Goal: Task Accomplishment & Management: Manage account settings

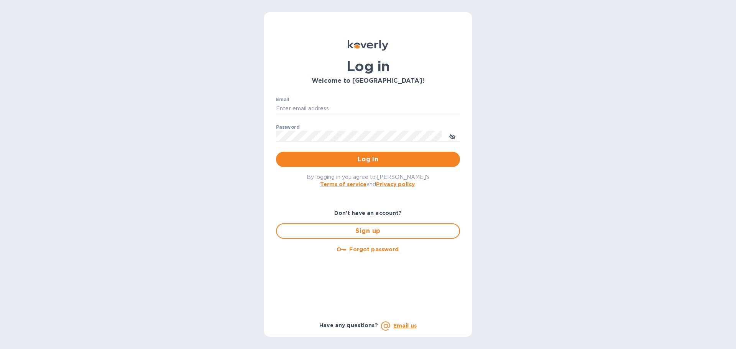
click at [328, 97] on div "Email ​" at bounding box center [368, 111] width 184 height 28
click at [330, 102] on div "Email ​" at bounding box center [368, 111] width 184 height 28
drag, startPoint x: 331, startPoint y: 108, endPoint x: 334, endPoint y: 113, distance: 5.9
click at [331, 108] on input "Email" at bounding box center [368, 108] width 184 height 11
type input "jc@ftctanks.com"
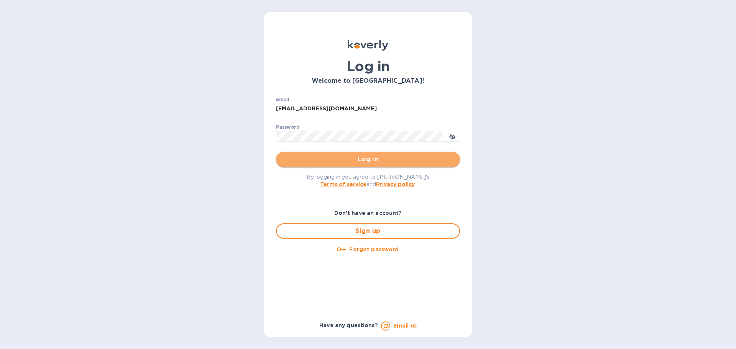
click at [360, 158] on span "Log in" at bounding box center [368, 159] width 172 height 9
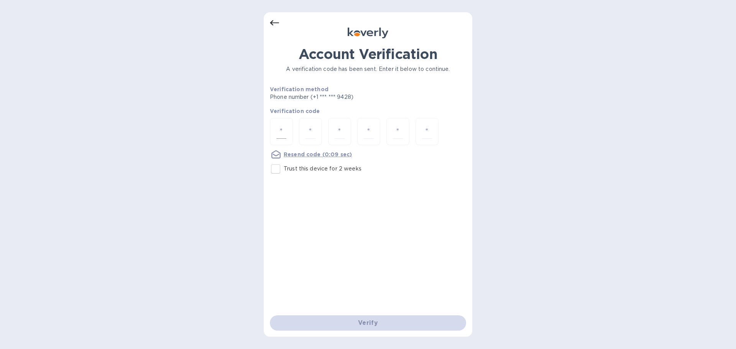
click at [283, 129] on input "number" at bounding box center [281, 132] width 10 height 14
click at [271, 172] on input "Trust this device for 2 weeks" at bounding box center [276, 169] width 16 height 16
checkbox input "true"
click at [275, 128] on div at bounding box center [281, 131] width 23 height 27
type input "4"
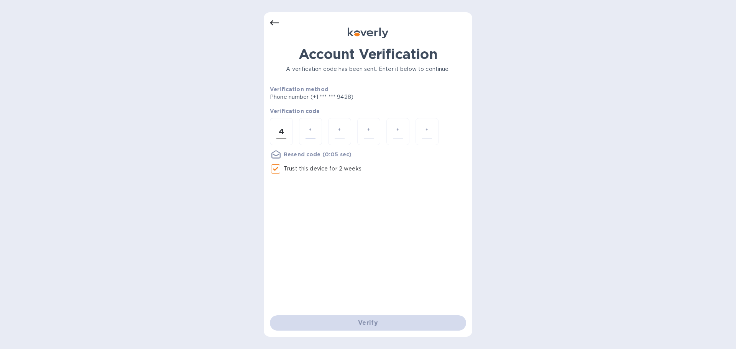
type input "9"
type input "8"
type input "6"
type input "9"
type input "1"
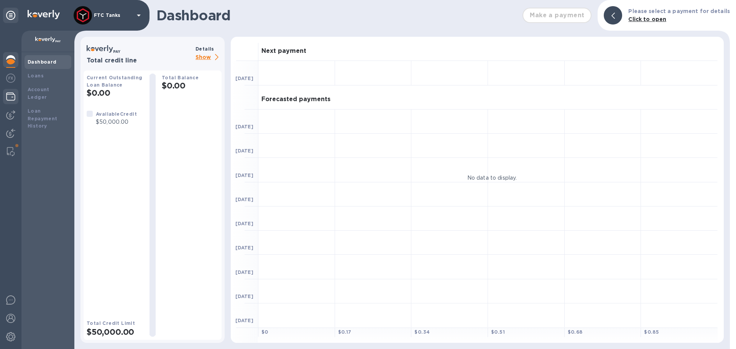
click at [9, 103] on div at bounding box center [10, 97] width 15 height 17
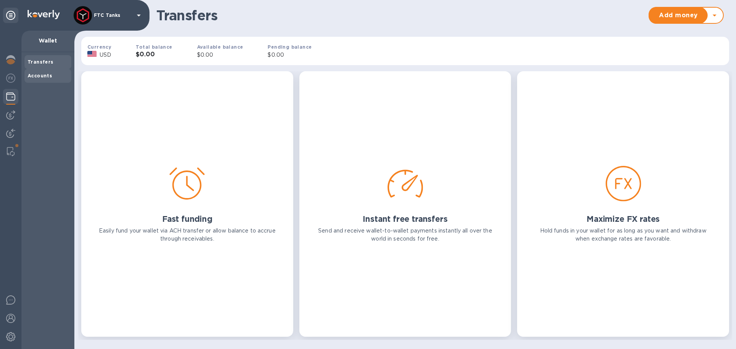
click at [31, 77] on b "Accounts" at bounding box center [40, 76] width 25 height 6
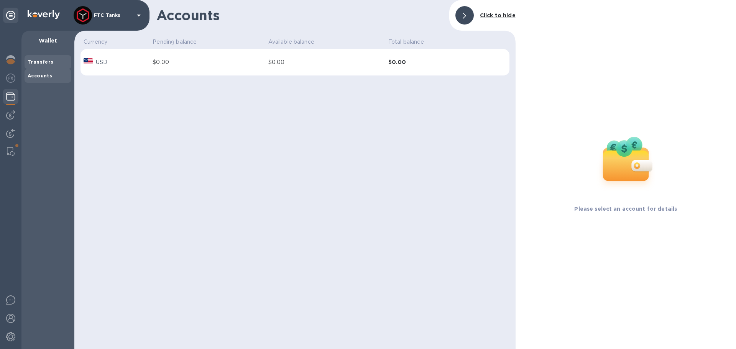
click at [29, 63] on b "Transfers" at bounding box center [41, 62] width 26 height 6
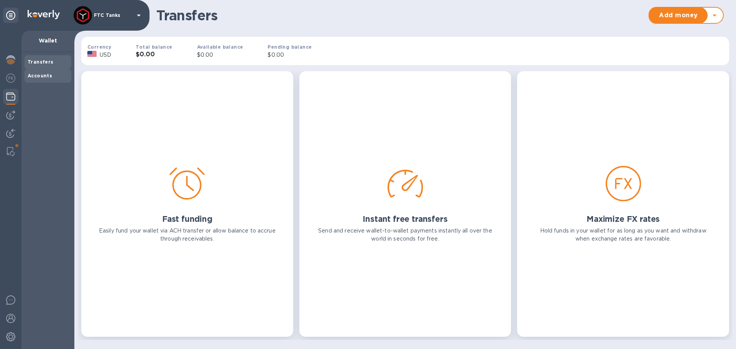
click at [52, 77] on div "Accounts" at bounding box center [48, 76] width 41 height 8
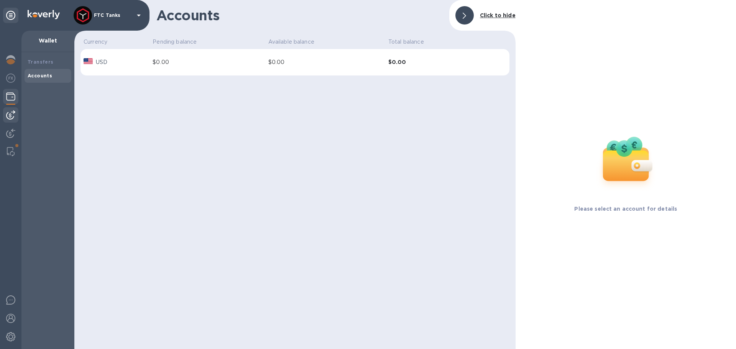
click at [11, 120] on div at bounding box center [10, 114] width 15 height 15
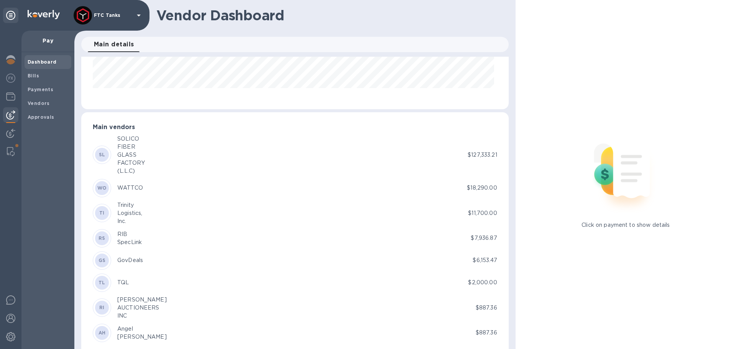
scroll to position [115, 0]
click at [103, 185] on b "WO" at bounding box center [101, 188] width 9 height 6
click at [41, 102] on b "Vendors" at bounding box center [39, 103] width 22 height 6
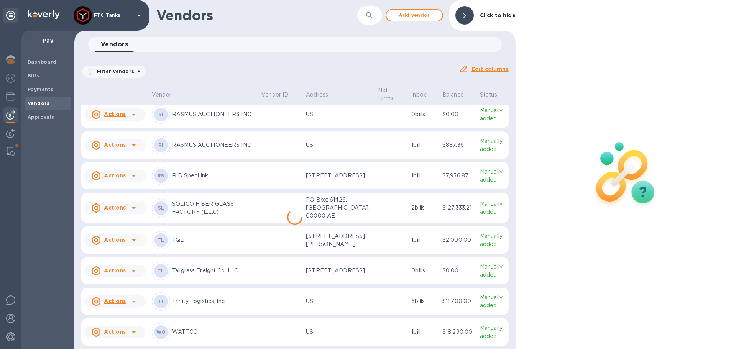
scroll to position [453, 0]
click at [192, 331] on p "WATTCO" at bounding box center [213, 332] width 83 height 8
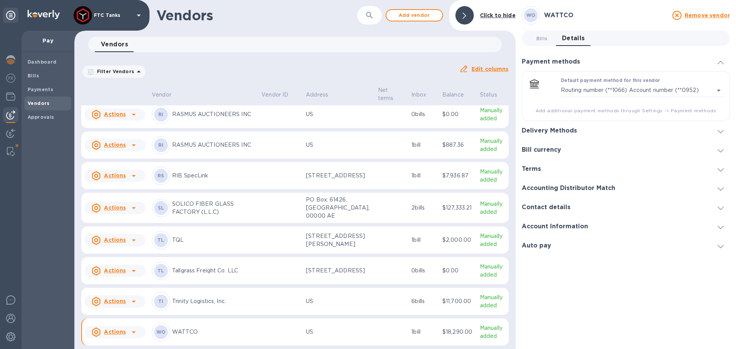
click at [588, 131] on div at bounding box center [644, 131] width 122 height 0
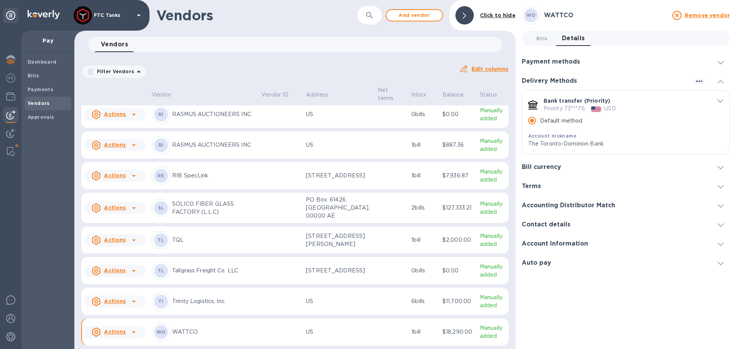
click at [718, 97] on span "default-method" at bounding box center [720, 100] width 6 height 7
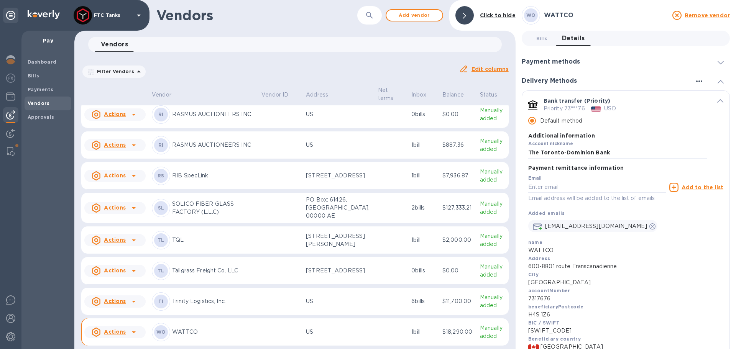
click at [699, 82] on icon "button" at bounding box center [699, 81] width 6 height 2
drag, startPoint x: 608, startPoint y: 92, endPoint x: 595, endPoint y: 90, distance: 13.3
click at [606, 91] on div at bounding box center [368, 174] width 736 height 349
click at [567, 88] on div "Delivery Methods" at bounding box center [626, 80] width 208 height 19
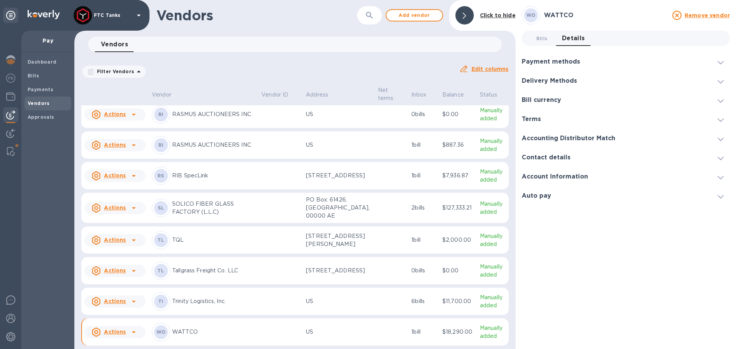
click at [567, 61] on h3 "Payment methods" at bounding box center [551, 61] width 58 height 7
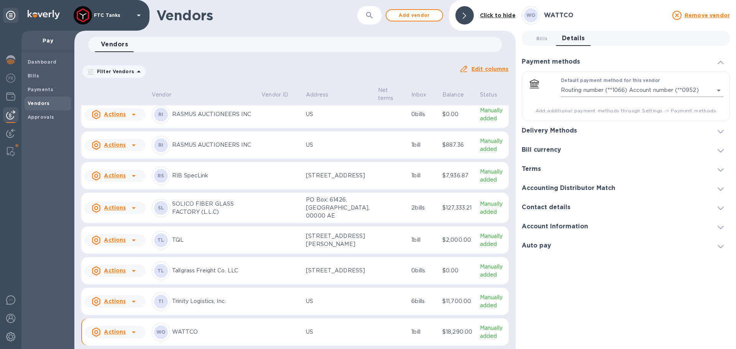
click at [601, 85] on body "FTC Tanks Pay Dashboard Bills Payments Vendors Approvals Vendors ​ Add vendor C…" at bounding box center [368, 174] width 736 height 349
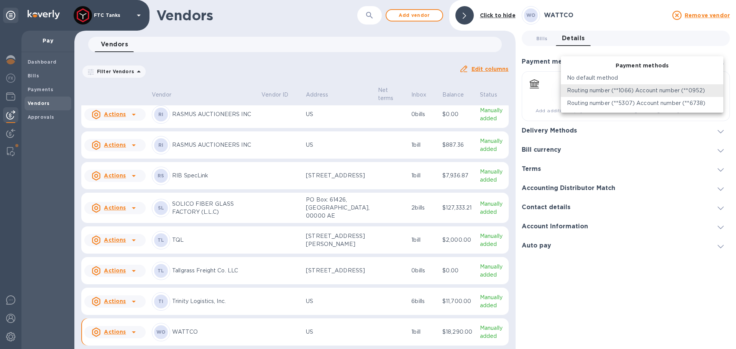
click at [659, 46] on div at bounding box center [368, 174] width 736 height 349
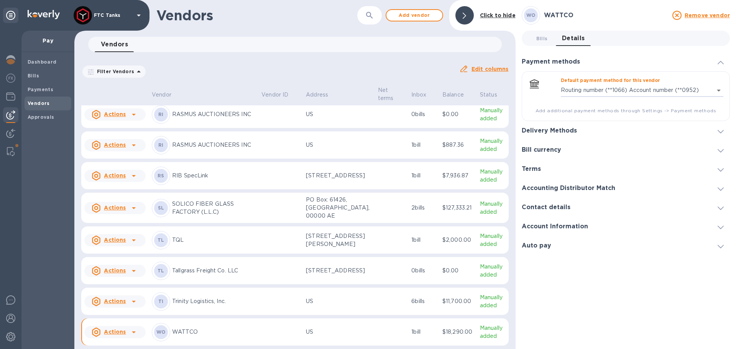
click at [544, 169] on div "Terms" at bounding box center [534, 169] width 25 height 7
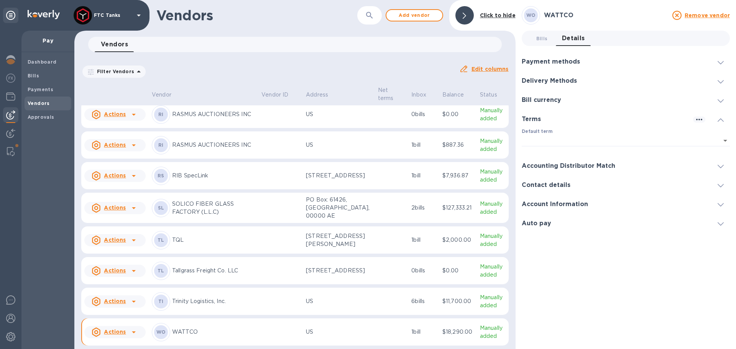
click at [553, 162] on div "Accounting Distributor Match" at bounding box center [626, 165] width 208 height 19
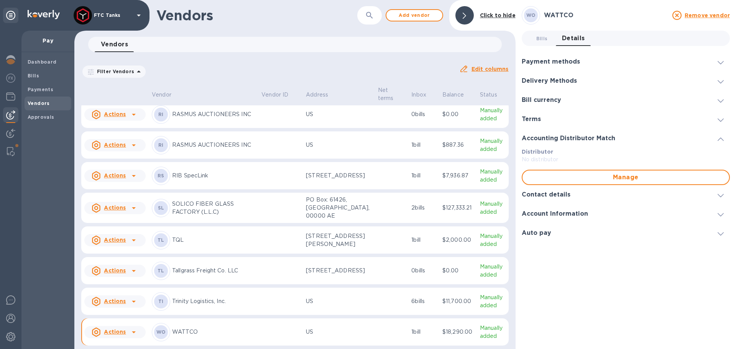
click at [564, 199] on div "Contact details" at bounding box center [626, 194] width 208 height 19
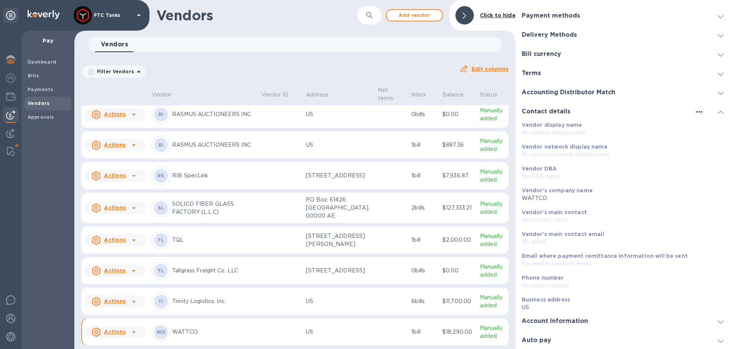
scroll to position [47, 0]
click at [554, 320] on h3 "Account Information" at bounding box center [555, 320] width 66 height 7
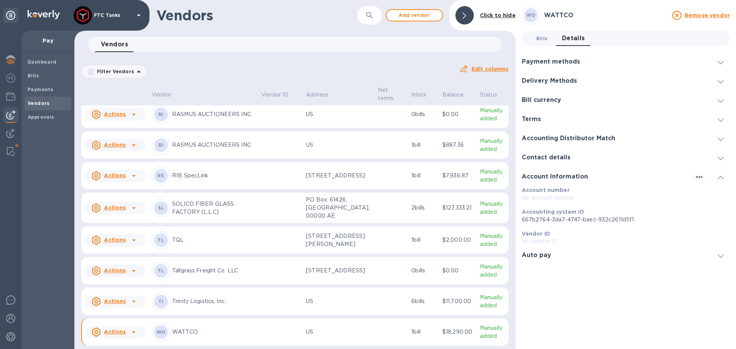
click at [539, 33] on button "Bills 0" at bounding box center [542, 38] width 28 height 15
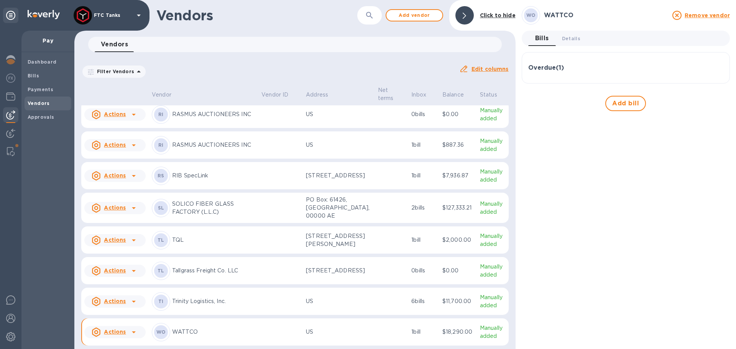
click at [562, 63] on div "Overdue ( 1 )" at bounding box center [625, 68] width 195 height 18
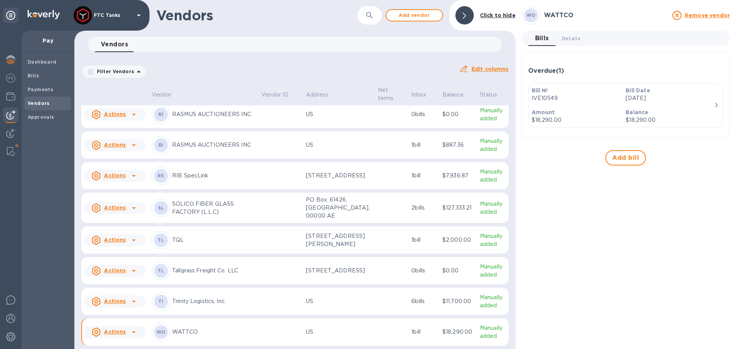
click at [694, 104] on div "Bill Date Sep 15th 2025" at bounding box center [670, 95] width 94 height 22
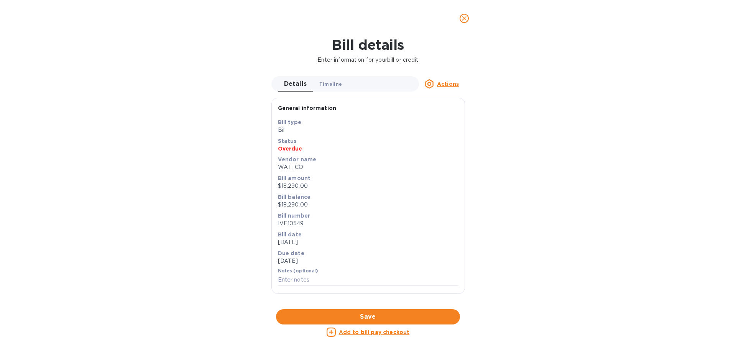
click at [335, 78] on button "Timeline 0" at bounding box center [330, 83] width 35 height 15
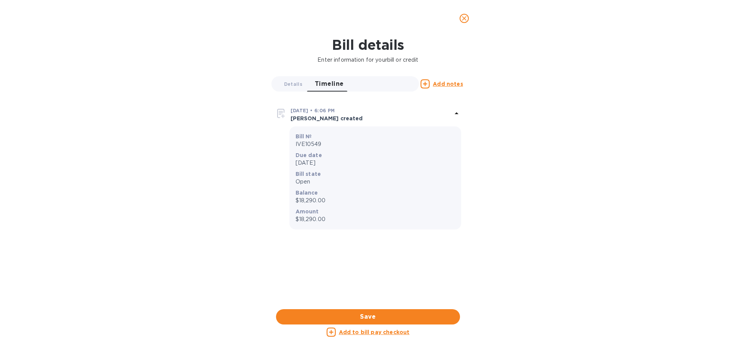
click at [465, 16] on icon "close" at bounding box center [464, 19] width 8 height 8
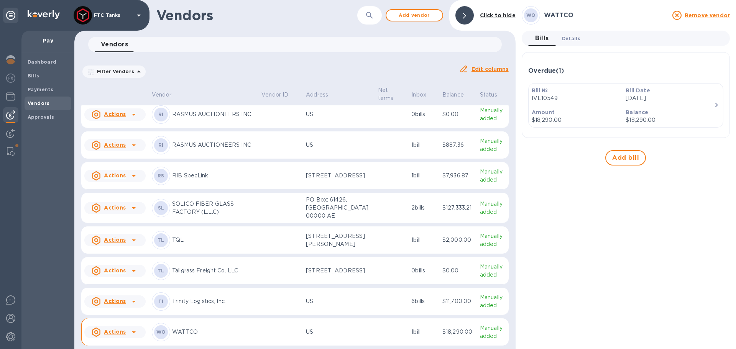
click at [571, 40] on span "Details 0" at bounding box center [571, 38] width 18 height 8
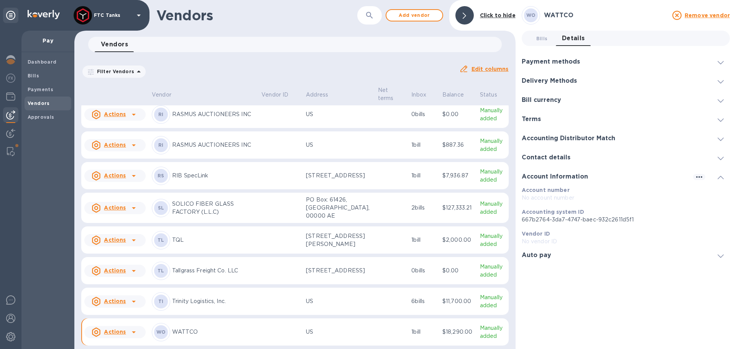
click at [546, 257] on h3 "Auto pay" at bounding box center [537, 255] width 30 height 7
click at [545, 200] on div "Auto pay" at bounding box center [626, 195] width 208 height 19
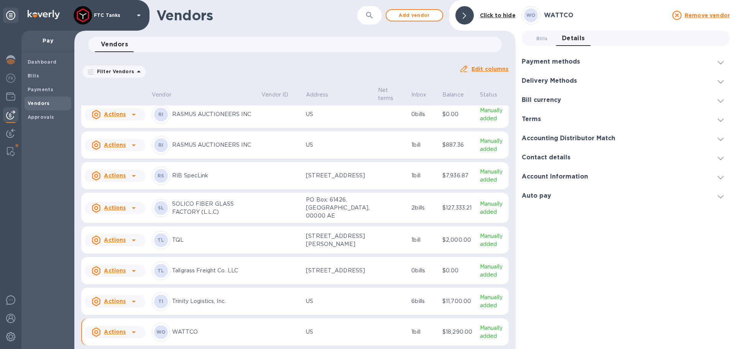
click at [557, 136] on h3 "Accounting Distributor Match" at bounding box center [569, 138] width 94 height 7
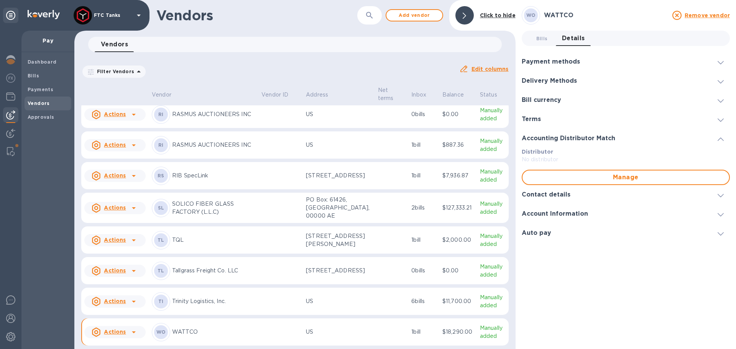
click at [557, 136] on h3 "Accounting Distributor Match" at bounding box center [569, 138] width 94 height 7
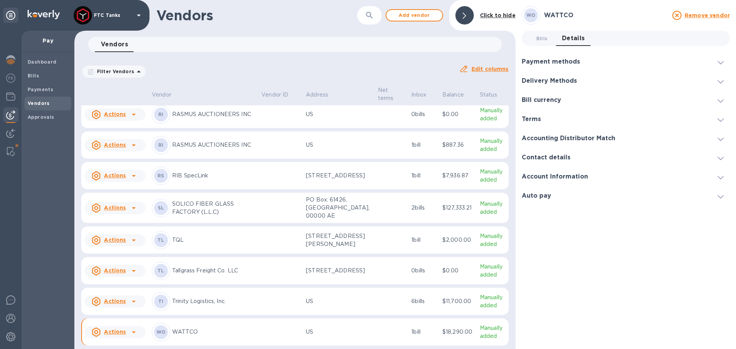
click at [555, 122] on div "Terms" at bounding box center [626, 119] width 208 height 19
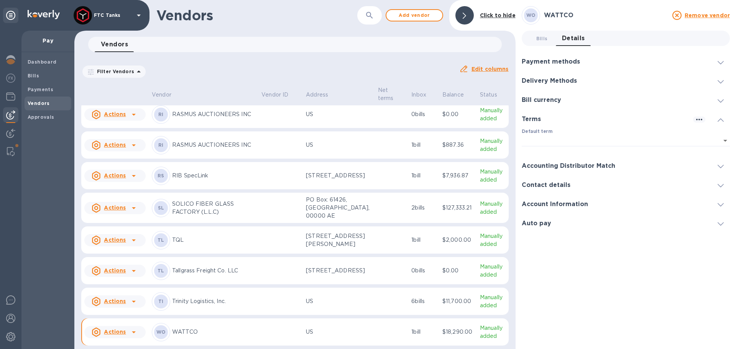
click at [555, 117] on div "Terms" at bounding box center [626, 119] width 208 height 19
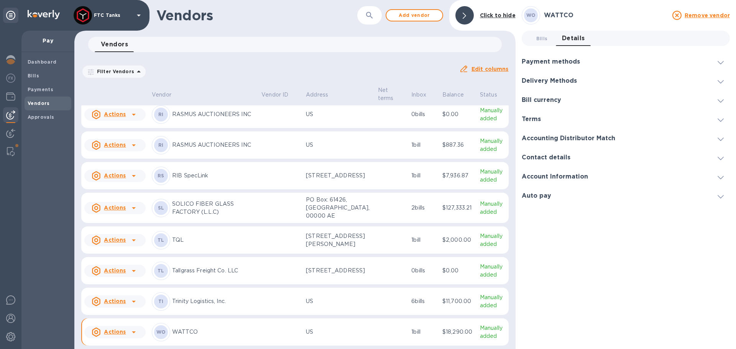
click at [562, 95] on div "Bill currency" at bounding box center [626, 99] width 208 height 19
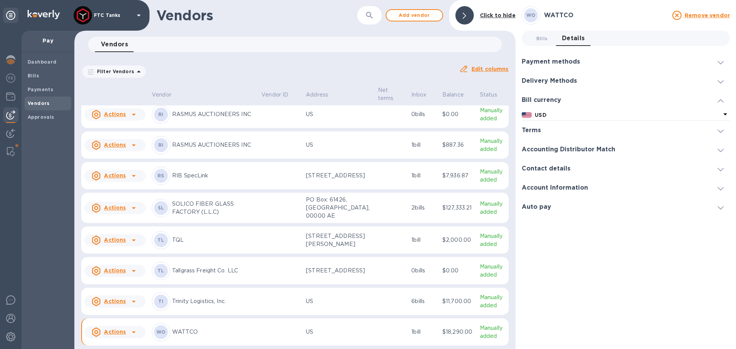
click at [562, 97] on div "Bill currency" at bounding box center [545, 100] width 46 height 7
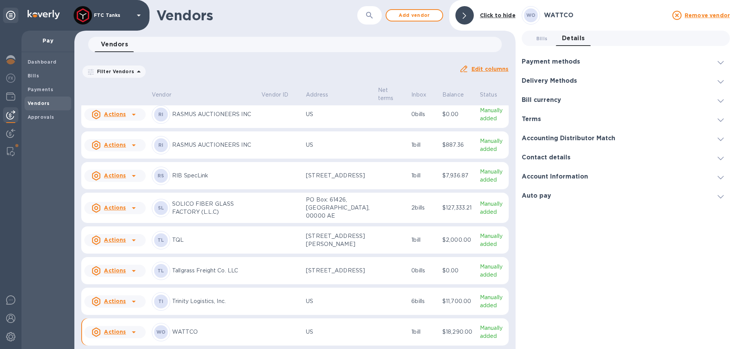
click at [563, 82] on h3 "Delivery Methods" at bounding box center [549, 80] width 55 height 7
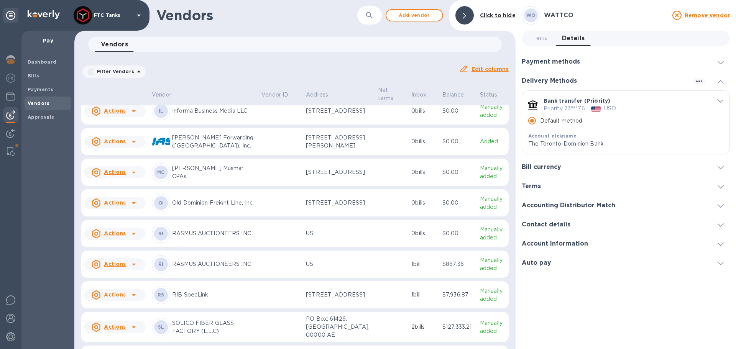
scroll to position [223, 0]
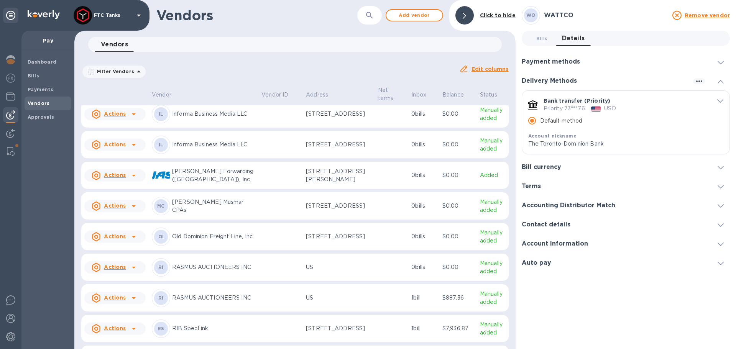
click at [552, 62] on h3 "Payment methods" at bounding box center [551, 61] width 58 height 7
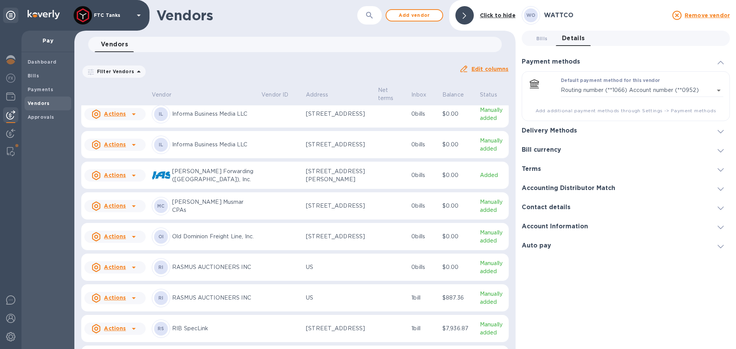
click at [552, 62] on h3 "Payment methods" at bounding box center [551, 61] width 58 height 7
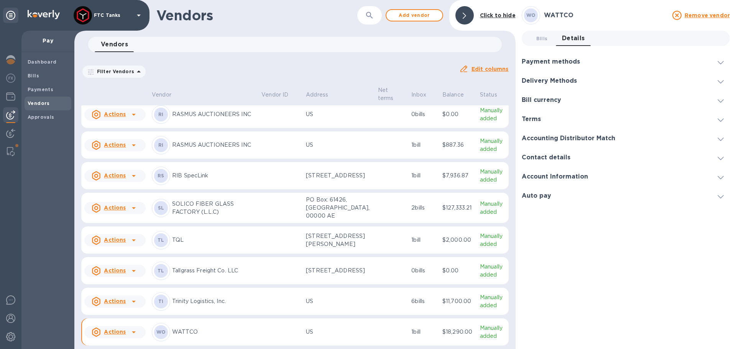
scroll to position [453, 0]
click at [135, 333] on icon at bounding box center [133, 332] width 9 height 9
click at [170, 330] on div at bounding box center [368, 174] width 736 height 349
click at [182, 332] on p "WATTCO" at bounding box center [213, 332] width 83 height 8
click at [39, 62] on b "Dashboard" at bounding box center [42, 62] width 29 height 6
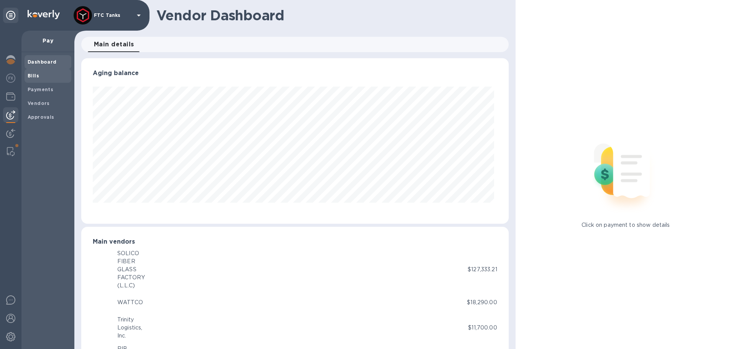
scroll to position [166, 424]
click at [138, 298] on div "WO WATTCO" at bounding box center [280, 303] width 374 height 18
click at [89, 299] on div "Main vendors SL SOLICO FIBER GLASS FACTORY (L.L.C) $127,333.21 WO WATTCO $18,29…" at bounding box center [294, 349] width 427 height 245
click at [106, 304] on b "WO" at bounding box center [101, 303] width 9 height 6
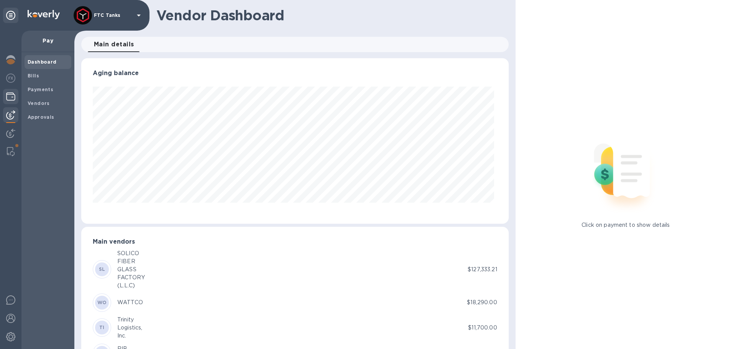
click at [13, 98] on img at bounding box center [10, 96] width 9 height 9
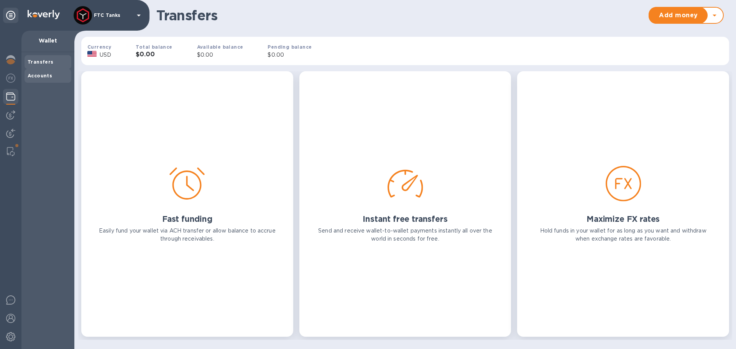
click at [33, 76] on b "Accounts" at bounding box center [40, 76] width 25 height 6
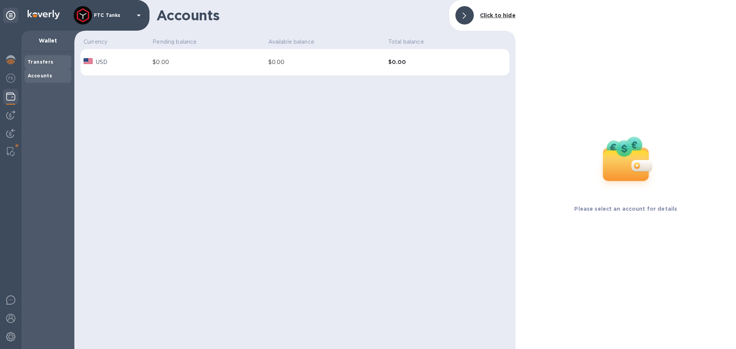
click at [43, 57] on div "Transfers" at bounding box center [48, 62] width 47 height 14
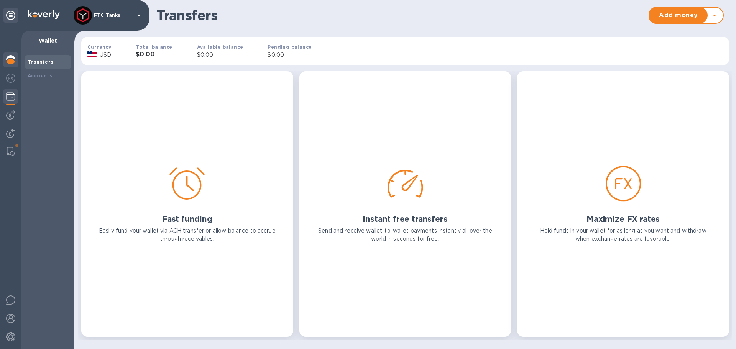
click at [11, 59] on img at bounding box center [10, 59] width 9 height 9
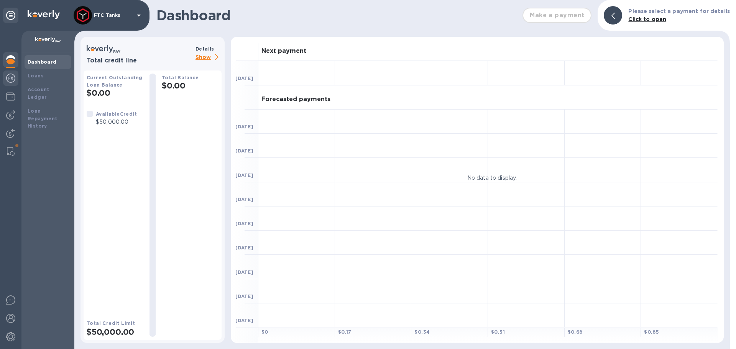
click at [8, 83] on div at bounding box center [10, 79] width 15 height 17
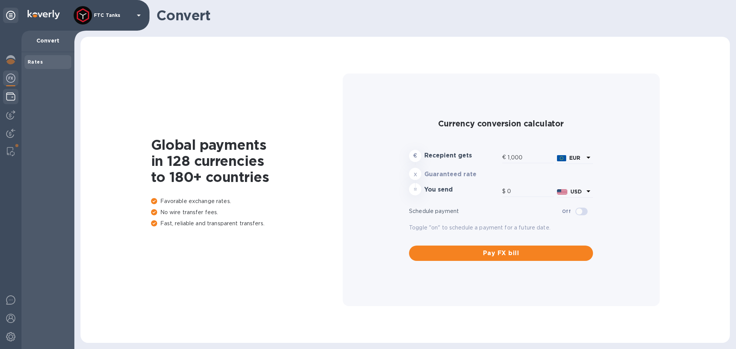
click at [11, 99] on img at bounding box center [10, 96] width 9 height 9
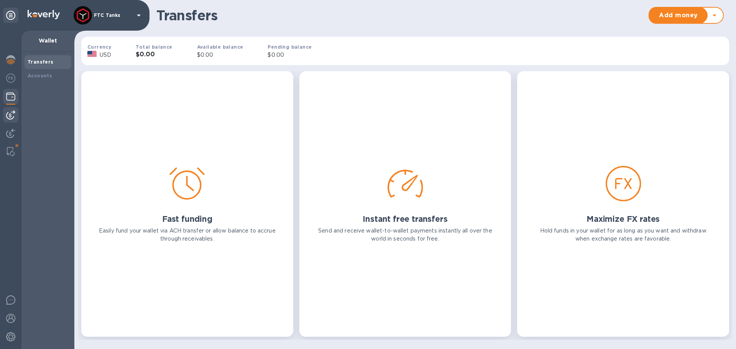
click at [11, 119] on img at bounding box center [10, 114] width 9 height 9
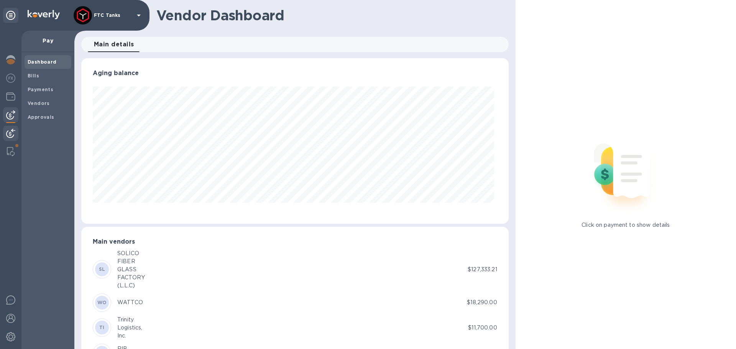
scroll to position [166, 424]
click at [8, 135] on img at bounding box center [10, 133] width 9 height 9
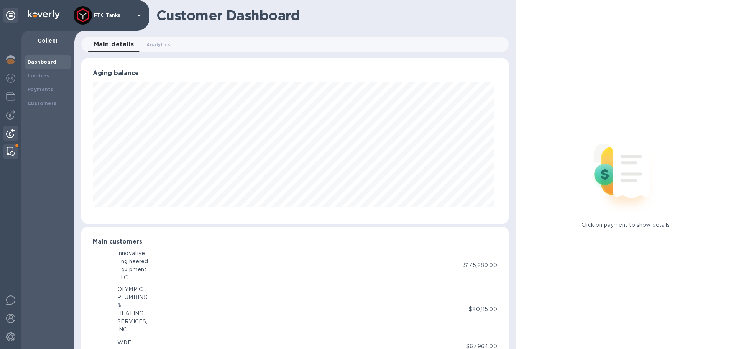
scroll to position [166, 424]
click at [107, 268] on div "IL" at bounding box center [102, 266] width 14 height 14
click at [9, 147] on img at bounding box center [11, 151] width 8 height 9
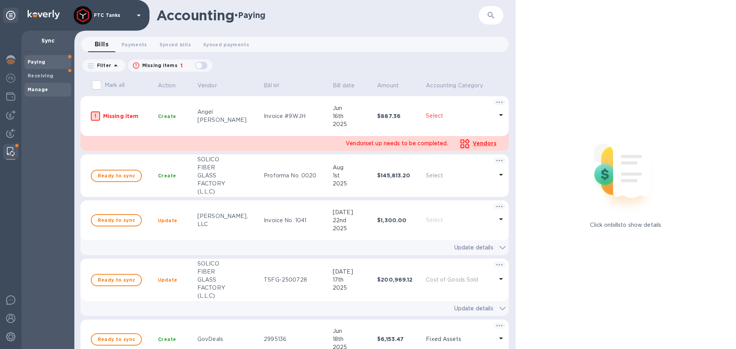
click at [46, 84] on div "Manage" at bounding box center [48, 90] width 47 height 14
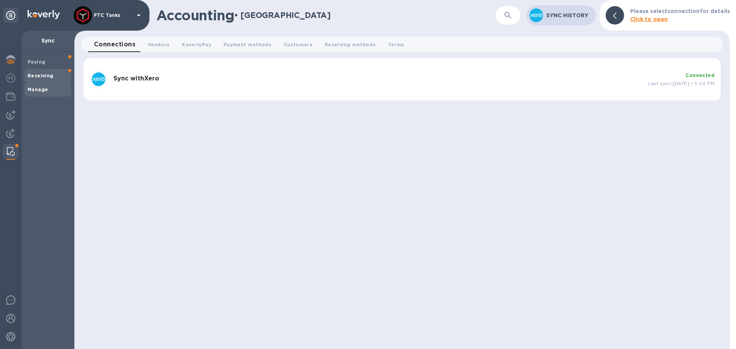
click at [46, 78] on b "Receiving" at bounding box center [41, 76] width 26 height 6
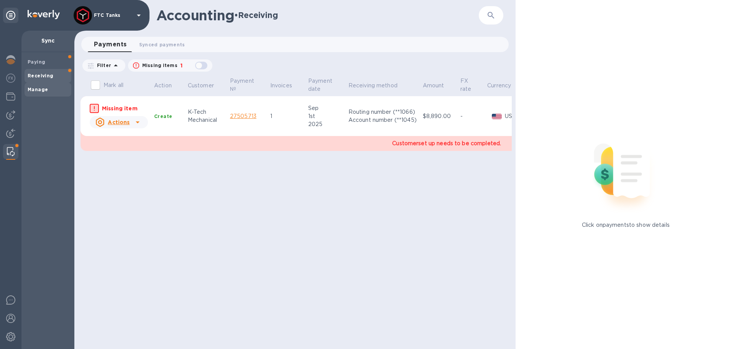
click at [46, 87] on b "Manage" at bounding box center [38, 90] width 20 height 6
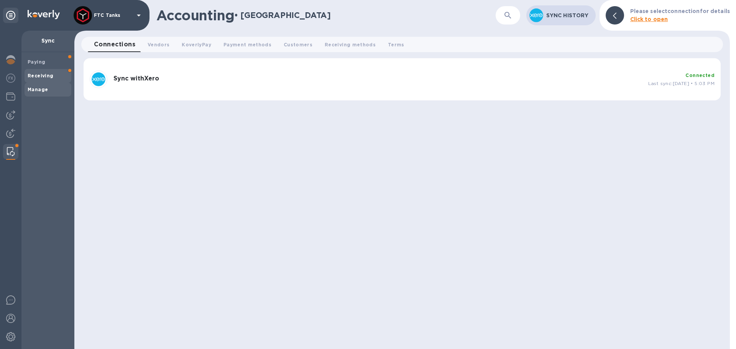
click at [46, 79] on span "Receiving" at bounding box center [41, 76] width 26 height 8
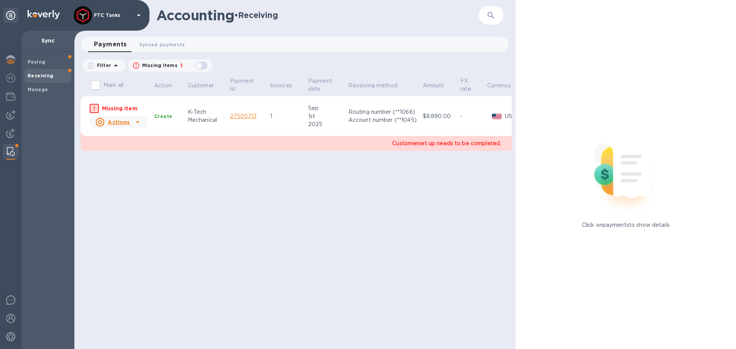
click at [135, 120] on icon at bounding box center [137, 122] width 9 height 9
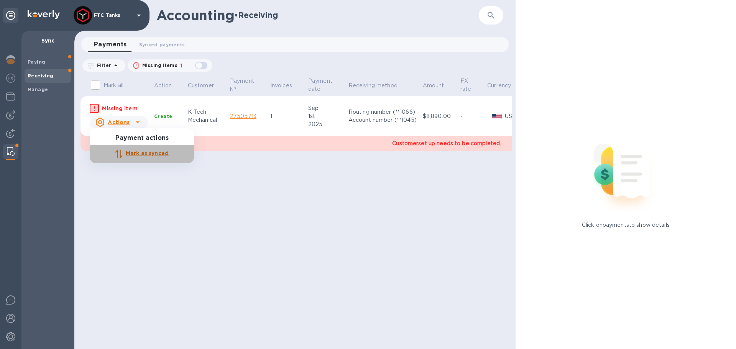
click at [140, 152] on b "Mark as synced" at bounding box center [147, 153] width 43 height 6
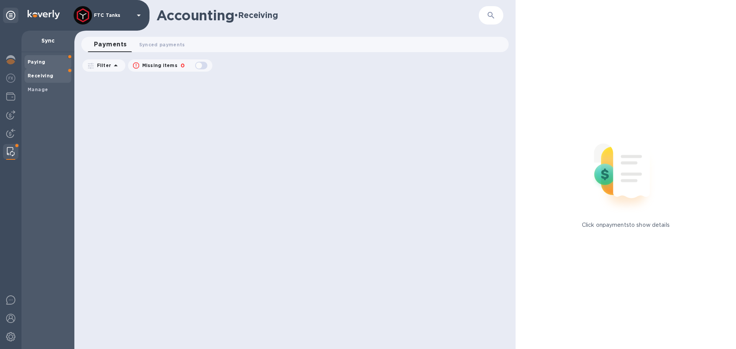
click at [49, 67] on div "Paying" at bounding box center [48, 62] width 47 height 14
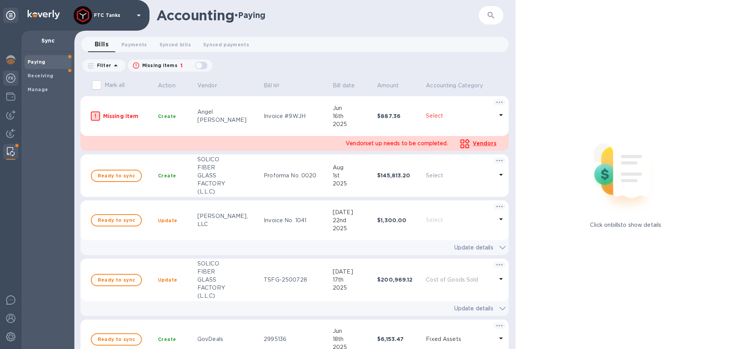
click at [7, 78] on img at bounding box center [10, 78] width 9 height 9
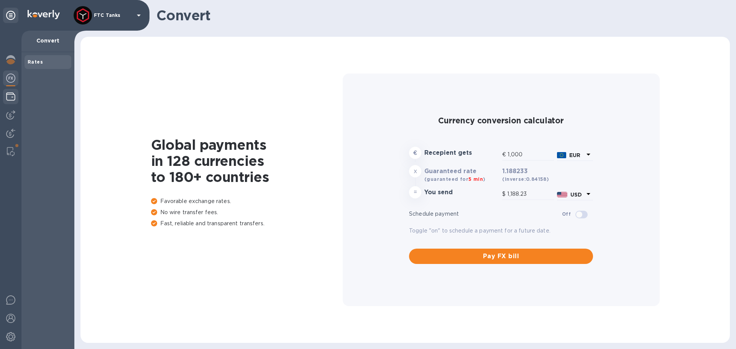
type input "1,188.23"
click at [10, 95] on img at bounding box center [10, 96] width 9 height 9
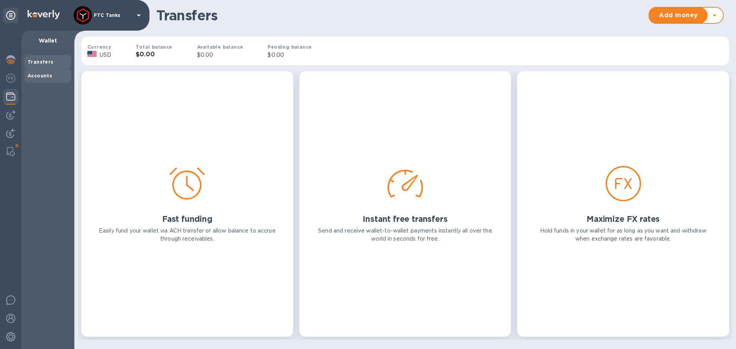
click at [34, 73] on b "Accounts" at bounding box center [40, 76] width 25 height 6
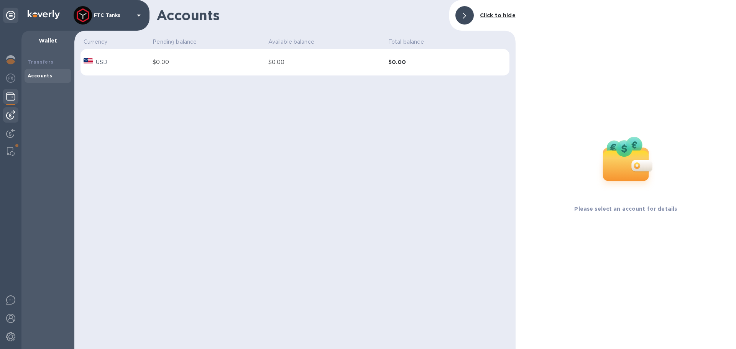
click at [16, 113] on div at bounding box center [10, 114] width 15 height 15
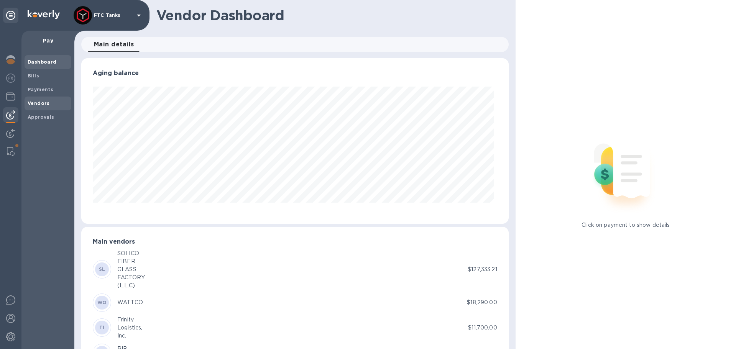
scroll to position [166, 424]
click at [44, 102] on b "Vendors" at bounding box center [39, 103] width 22 height 6
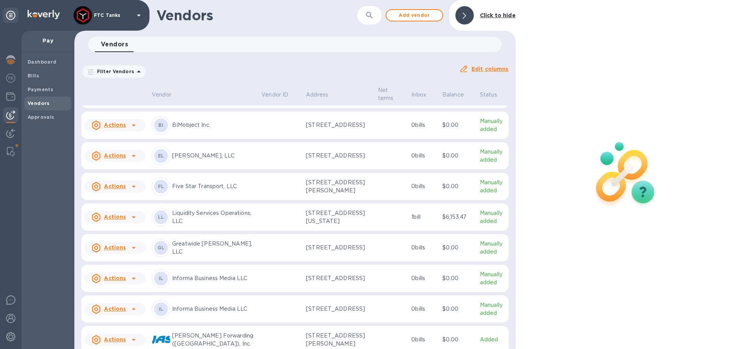
scroll to position [77, 0]
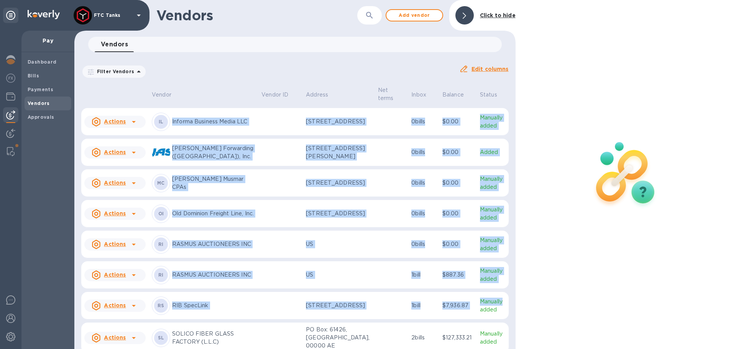
drag, startPoint x: 506, startPoint y: 161, endPoint x: 503, endPoint y: 337, distance: 176.3
click at [503, 347] on tbody "Actions AW A.J. Worldwide A.J. Worldwide, 901 Penhorn Avenue, Unit 6, New Jerse…" at bounding box center [294, 169] width 427 height 619
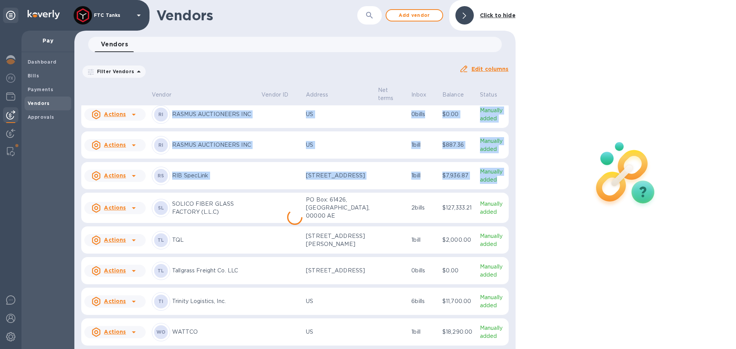
scroll to position [453, 0]
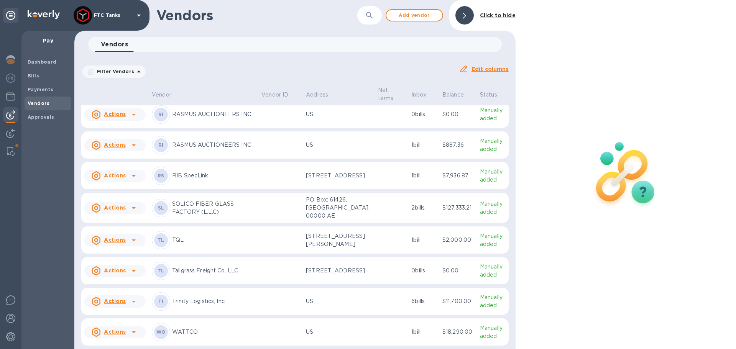
click at [198, 331] on p "WATTCO" at bounding box center [213, 332] width 83 height 8
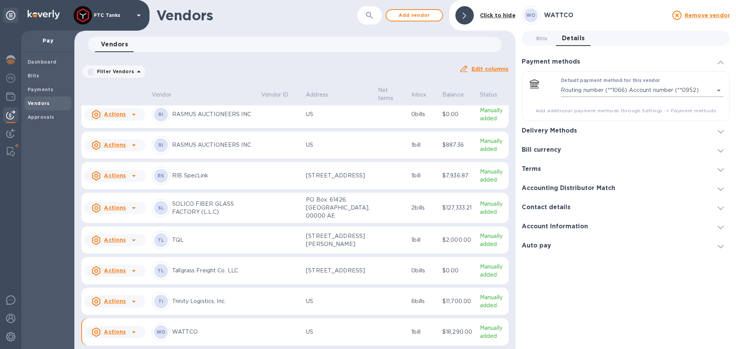
click at [638, 88] on body "FTC Tanks Pay Dashboard Bills Payments Vendors Approvals Vendors ​ Add vendor C…" at bounding box center [368, 174] width 736 height 349
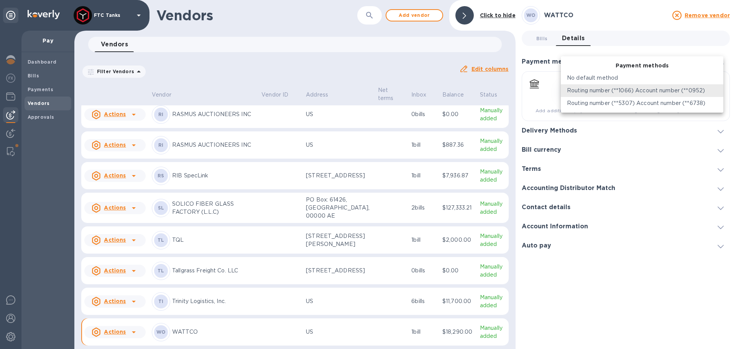
click at [638, 88] on p "Routing number (**1066) Account number (**0952)" at bounding box center [636, 91] width 138 height 8
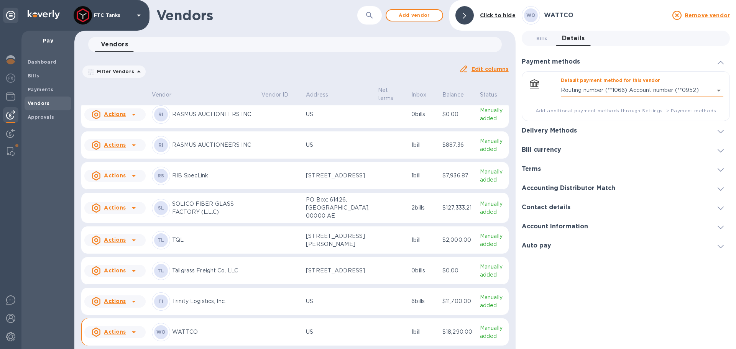
click at [638, 88] on body "FTC Tanks Pay Dashboard Bills Payments Vendors Approvals Vendors ​ Add vendor C…" at bounding box center [368, 174] width 736 height 349
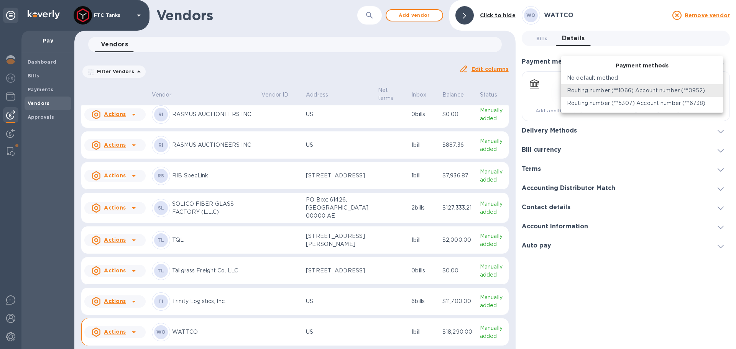
click at [632, 105] on p "Routing number (**5307) Account number (**6738)" at bounding box center [636, 103] width 138 height 8
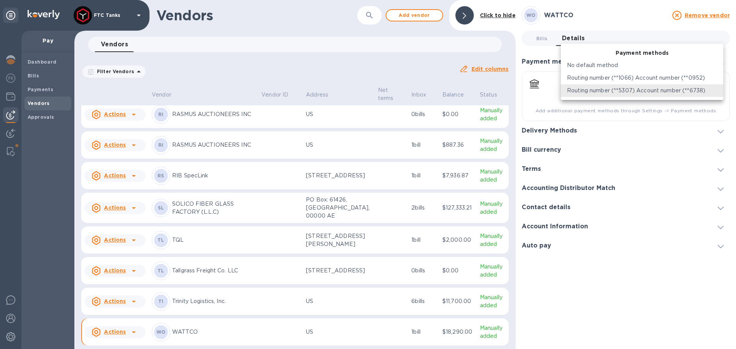
click at [637, 91] on body "FTC Tanks Pay Dashboard Bills Payments Vendors Approvals Vendors ​ Add vendor C…" at bounding box center [368, 174] width 736 height 349
click at [634, 80] on p "Routing number (**1066) Account number (**0952)" at bounding box center [636, 78] width 138 height 8
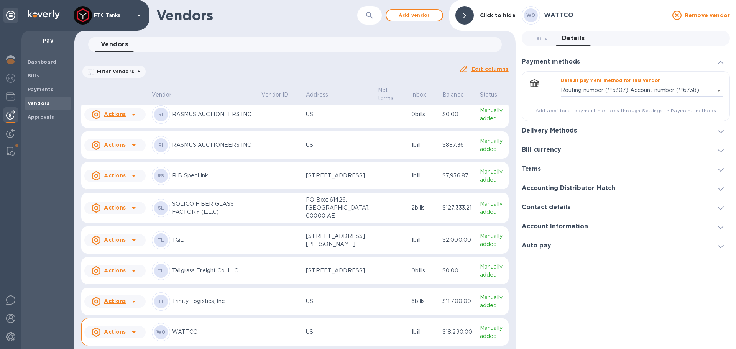
type input "8799925977688675065211530130700016"
click at [582, 129] on div "Delivery Methods" at bounding box center [626, 130] width 208 height 19
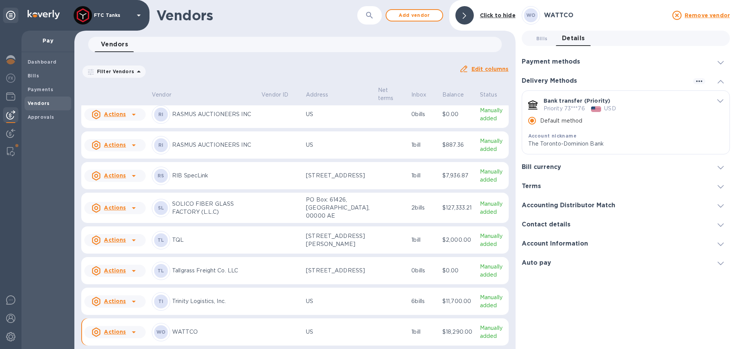
click at [563, 222] on h3 "Contact details" at bounding box center [546, 224] width 49 height 7
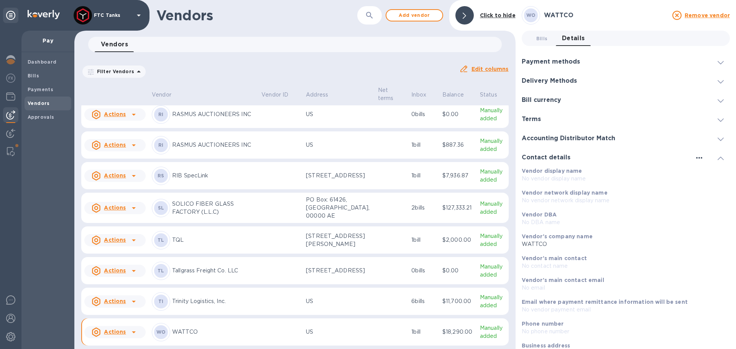
click at [696, 157] on icon "button" at bounding box center [699, 157] width 9 height 9
click at [701, 170] on p "Edit" at bounding box center [705, 174] width 12 height 8
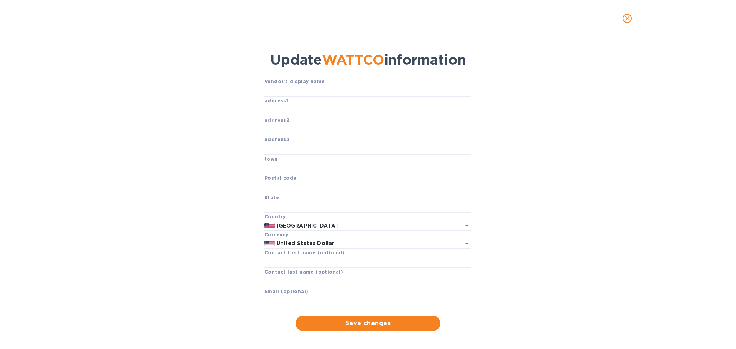
scroll to position [20, 0]
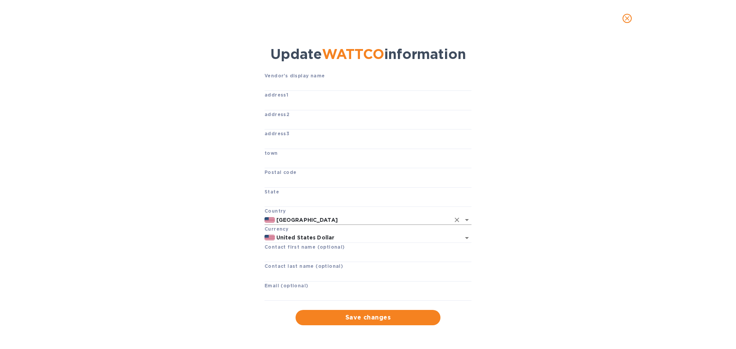
click at [421, 222] on input "United States" at bounding box center [362, 220] width 175 height 10
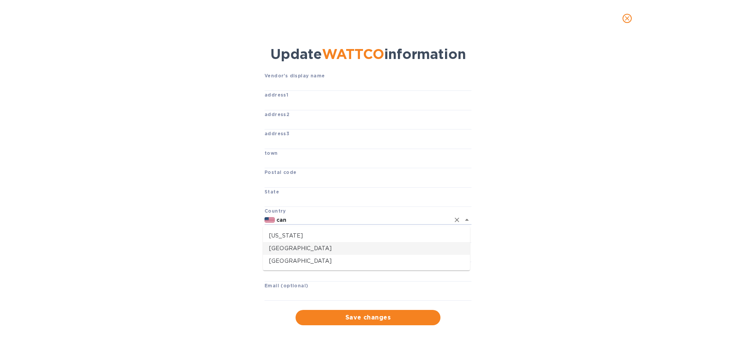
click at [296, 249] on p "Canada" at bounding box center [366, 249] width 195 height 8
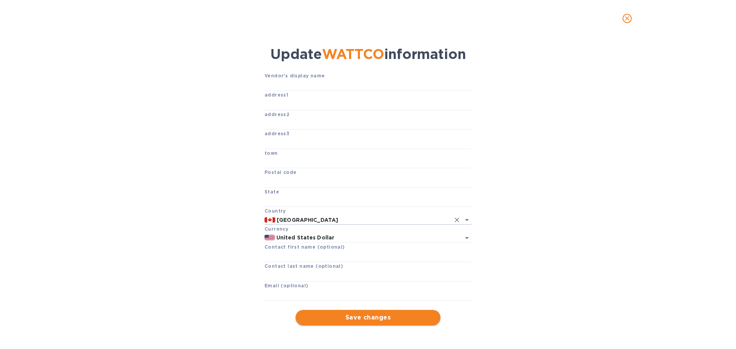
type input "Canada"
drag, startPoint x: 365, startPoint y: 317, endPoint x: 135, endPoint y: 261, distance: 236.9
click at [135, 261] on div "Vendor's display name address1 address2 address3 town Postal code State Country…" at bounding box center [368, 199] width 707 height 254
click at [306, 258] on input "text" at bounding box center [367, 256] width 207 height 11
click at [286, 294] on input "text" at bounding box center [367, 295] width 207 height 11
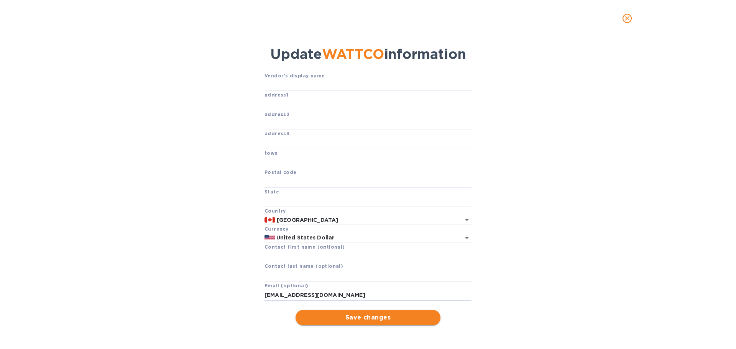
type input "clients@wattco.com"
click at [333, 320] on span "Save changes" at bounding box center [368, 317] width 133 height 9
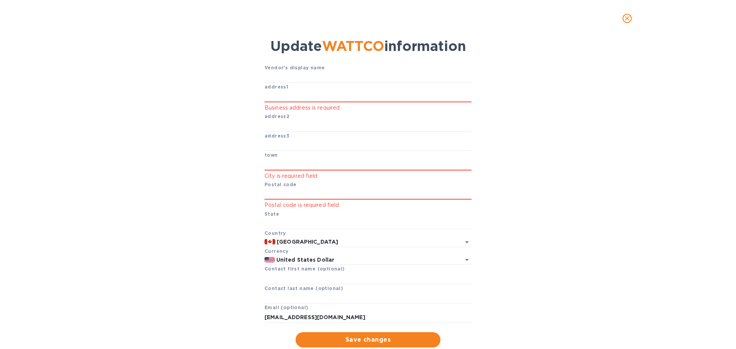
scroll to position [38, 0]
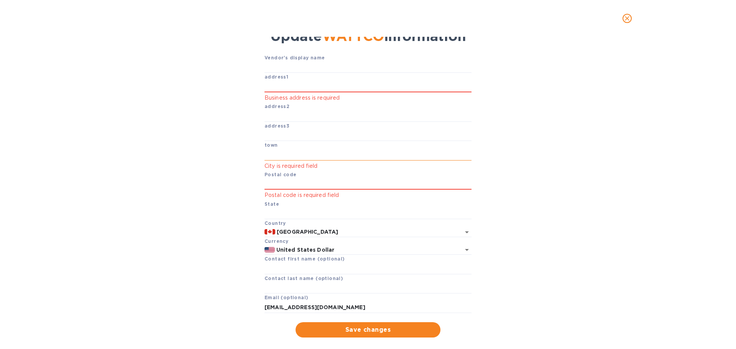
click at [295, 156] on input "text" at bounding box center [367, 154] width 207 height 11
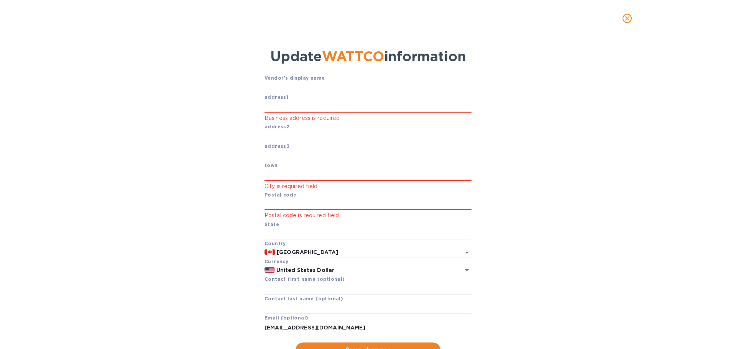
scroll to position [0, 0]
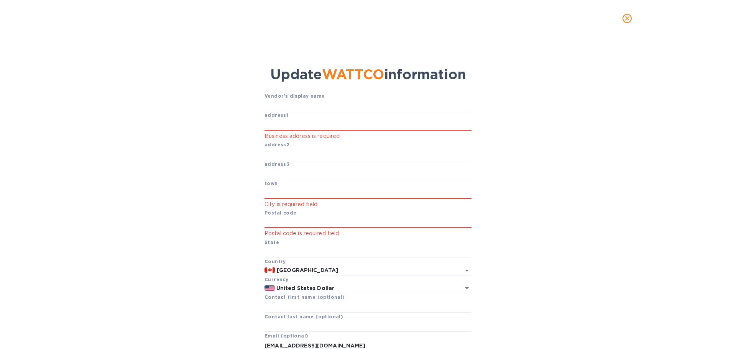
click at [300, 107] on input "text" at bounding box center [367, 105] width 207 height 11
click at [287, 120] on input "text" at bounding box center [367, 124] width 207 height 11
type input "55 Milton Avenue"
type input "Lachine"
click at [273, 250] on input "text" at bounding box center [367, 251] width 207 height 11
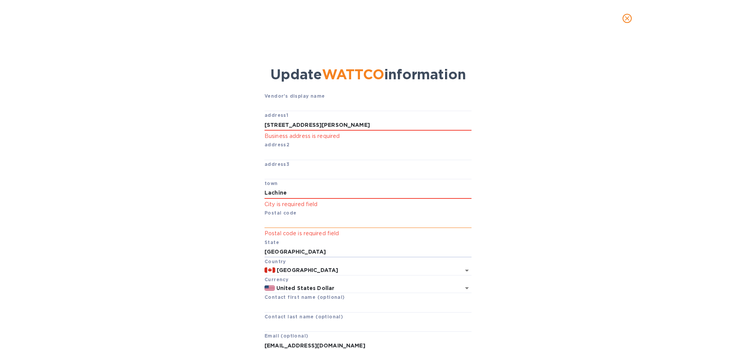
type input "Quebec"
click at [290, 225] on input "text" at bounding box center [367, 222] width 207 height 11
type input "H8R 1K6"
click at [592, 199] on div "Vendor's display name address1 55 Milton Avenue Business address is required ad…" at bounding box center [368, 234] width 707 height 284
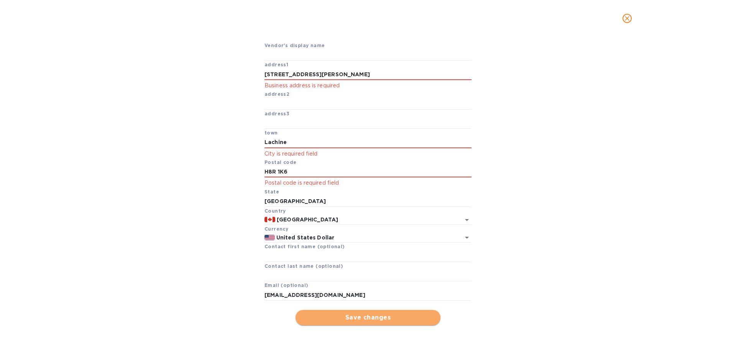
click at [378, 317] on span "Save changes" at bounding box center [368, 317] width 133 height 9
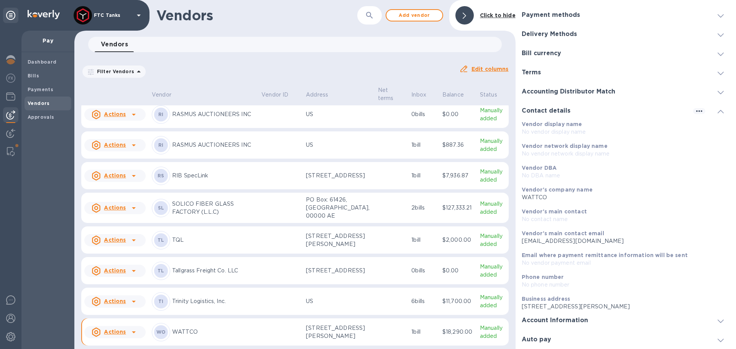
scroll to position [47, 0]
click at [570, 321] on h3 "Account Information" at bounding box center [555, 320] width 66 height 7
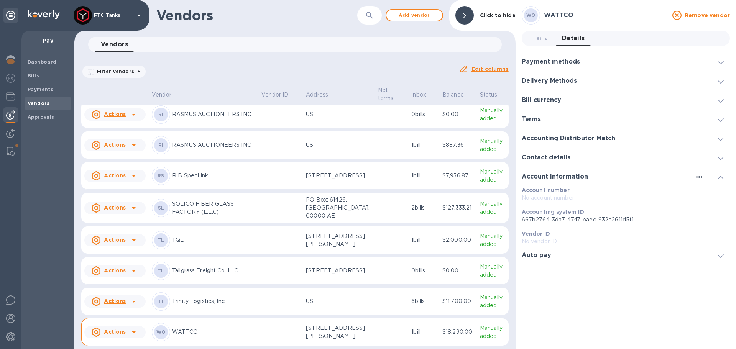
click at [701, 176] on icon "button" at bounding box center [699, 176] width 9 height 9
click at [700, 192] on li "Edit" at bounding box center [708, 193] width 30 height 25
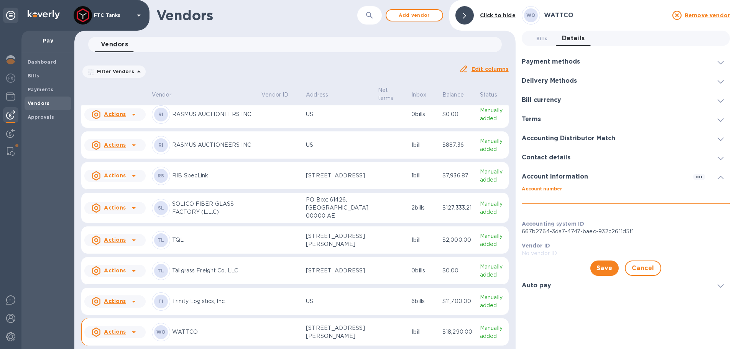
click at [566, 200] on input "Account number" at bounding box center [626, 197] width 208 height 11
click at [724, 179] on div at bounding box center [720, 177] width 18 height 8
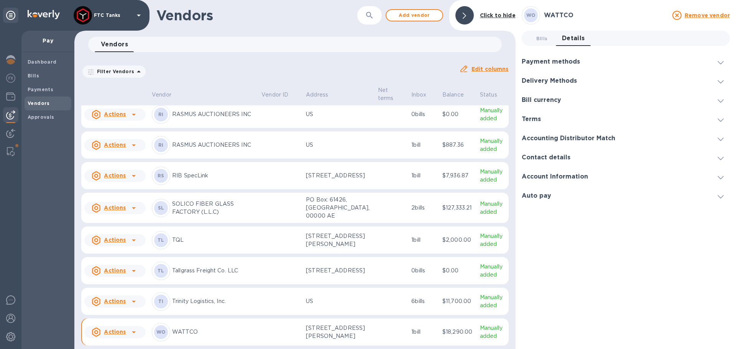
click at [561, 197] on div "Auto pay" at bounding box center [626, 195] width 208 height 19
click at [568, 135] on h3 "Accounting Distributor Match" at bounding box center [569, 138] width 94 height 7
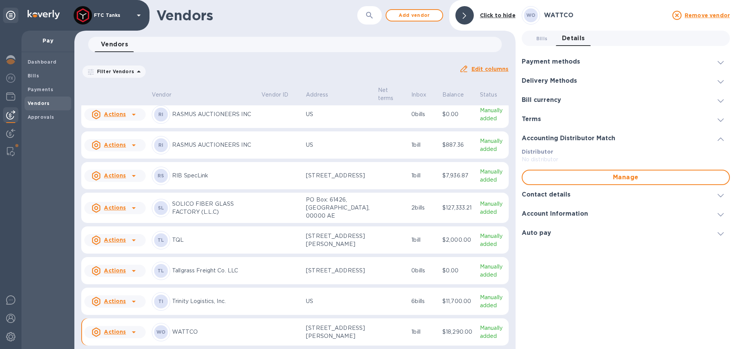
click at [570, 136] on h3 "Accounting Distributor Match" at bounding box center [569, 138] width 94 height 7
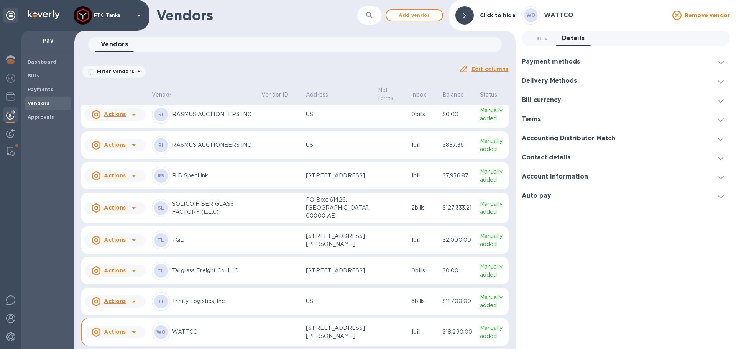
click at [544, 121] on div "Terms" at bounding box center [534, 119] width 25 height 7
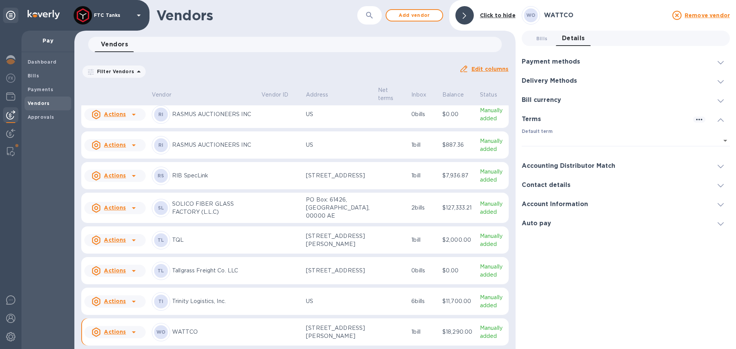
click at [544, 121] on div "Terms" at bounding box center [534, 119] width 25 height 7
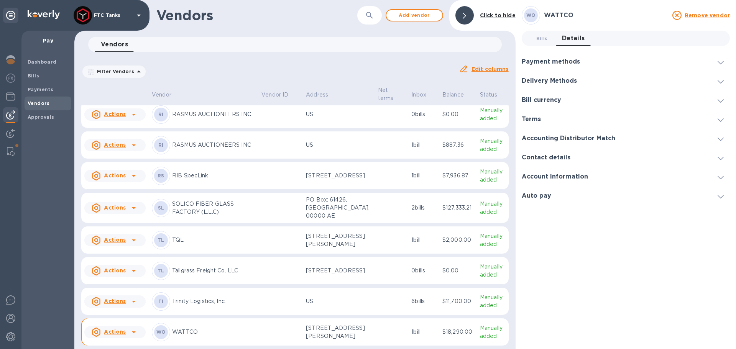
click at [552, 98] on h3 "Bill currency" at bounding box center [541, 100] width 39 height 7
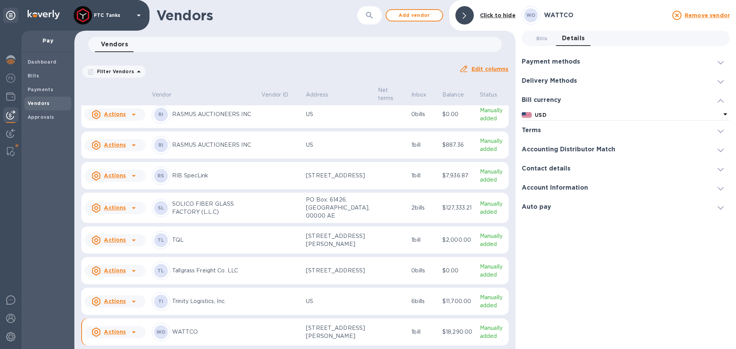
click at [552, 98] on h3 "Bill currency" at bounding box center [541, 100] width 39 height 7
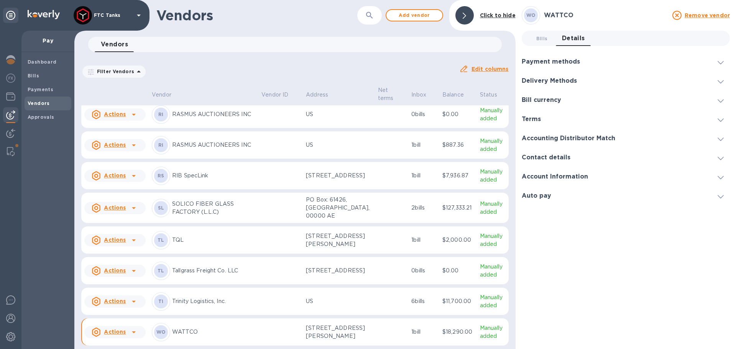
click at [557, 155] on h3 "Contact details" at bounding box center [546, 157] width 49 height 7
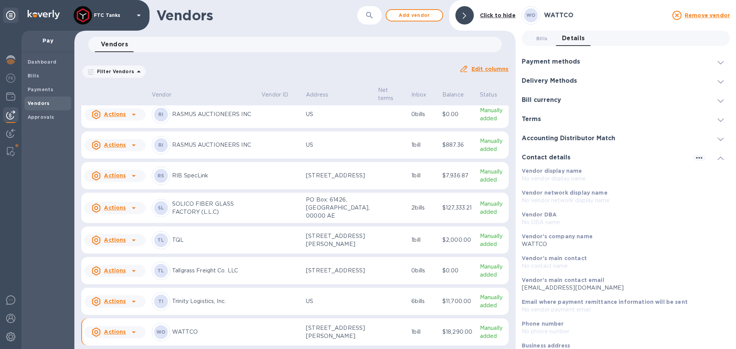
click at [557, 155] on h3 "Contact details" at bounding box center [546, 157] width 49 height 7
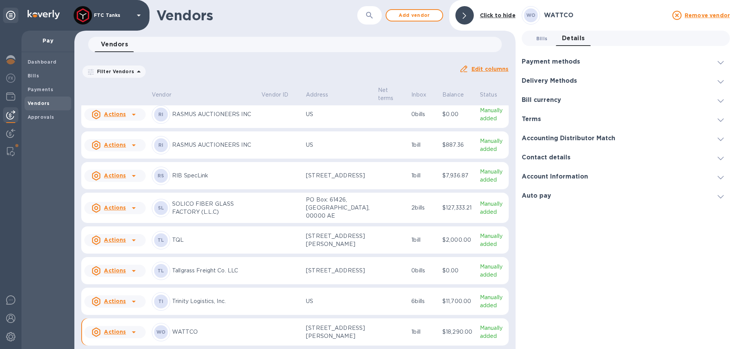
click at [544, 39] on span "Bills 0" at bounding box center [541, 38] width 11 height 8
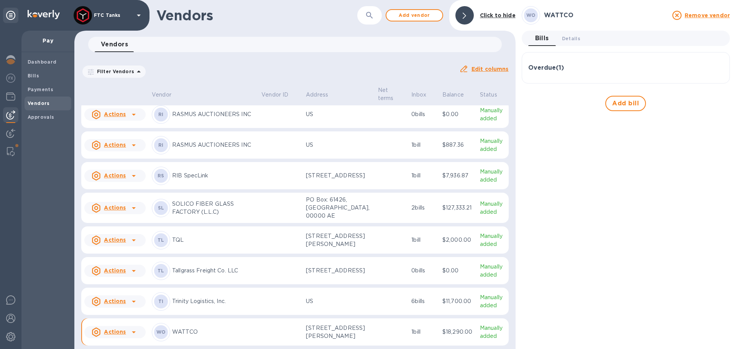
click at [552, 65] on h3 "Overdue ( 1 )" at bounding box center [546, 67] width 36 height 7
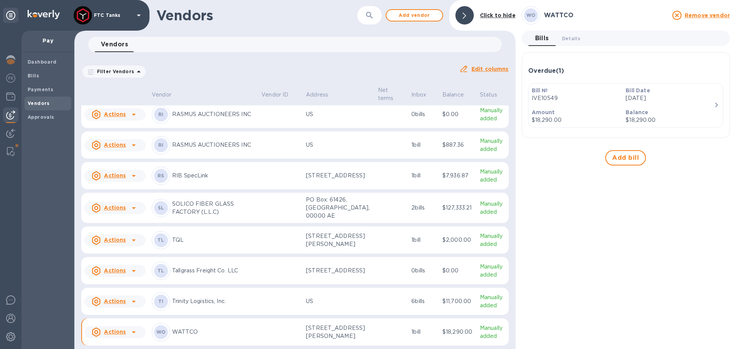
click at [565, 94] on p "Bill №" at bounding box center [576, 91] width 88 height 8
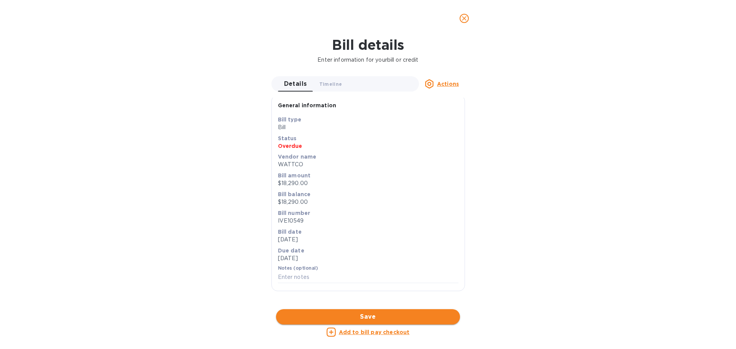
scroll to position [237, 0]
click at [467, 20] on icon "close" at bounding box center [464, 19] width 8 height 8
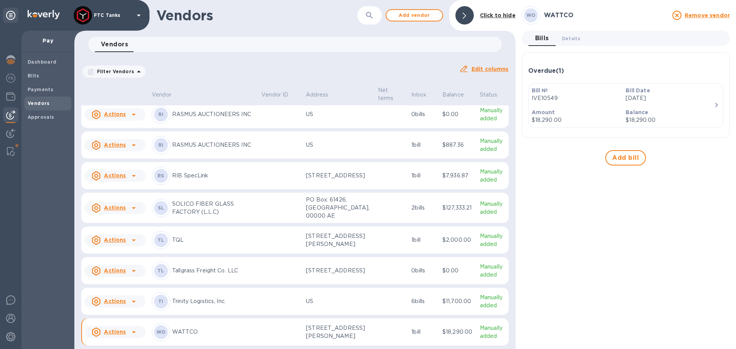
scroll to position [0, 0]
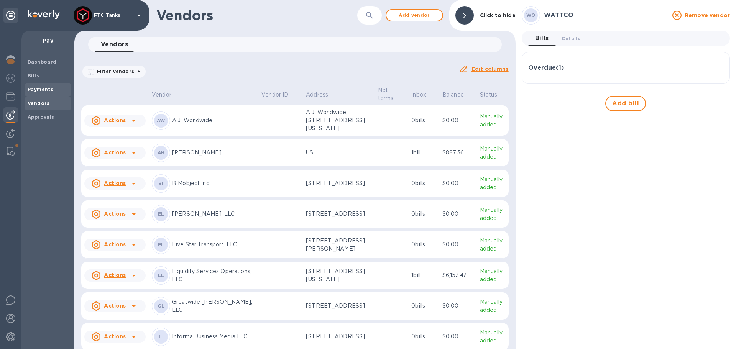
click at [50, 86] on span "Payments" at bounding box center [41, 90] width 26 height 8
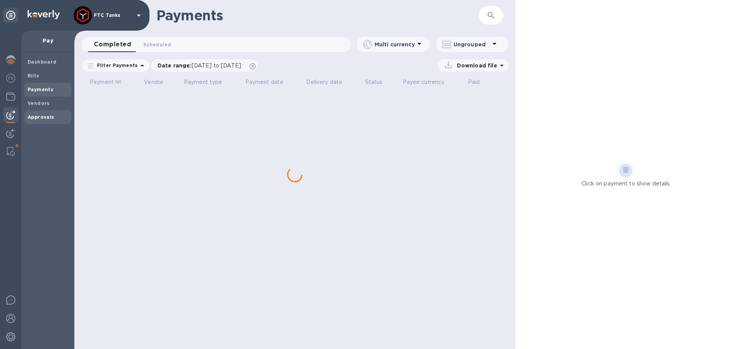
click at [42, 121] on div "Approvals" at bounding box center [48, 117] width 47 height 14
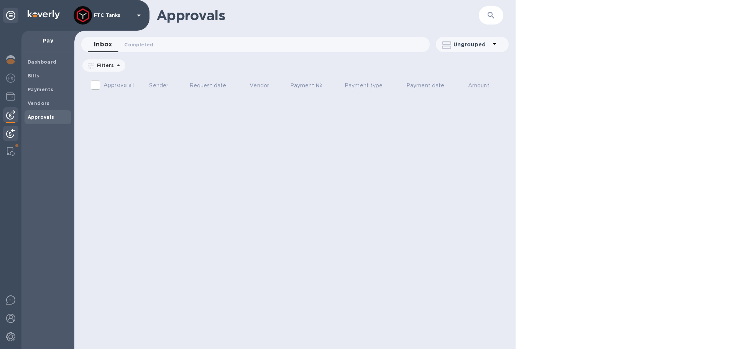
click at [9, 127] on div at bounding box center [10, 134] width 15 height 17
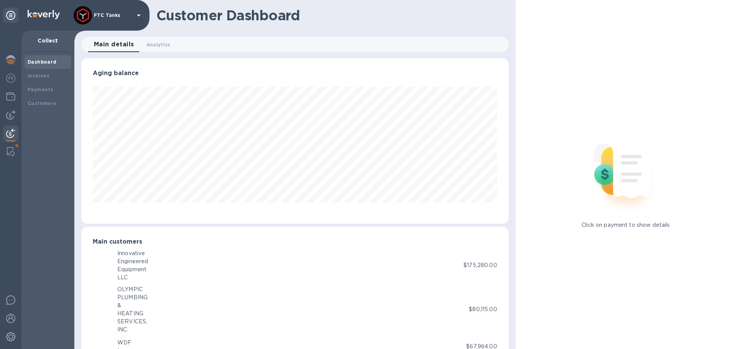
scroll to position [166, 424]
click at [11, 117] on img at bounding box center [10, 114] width 9 height 9
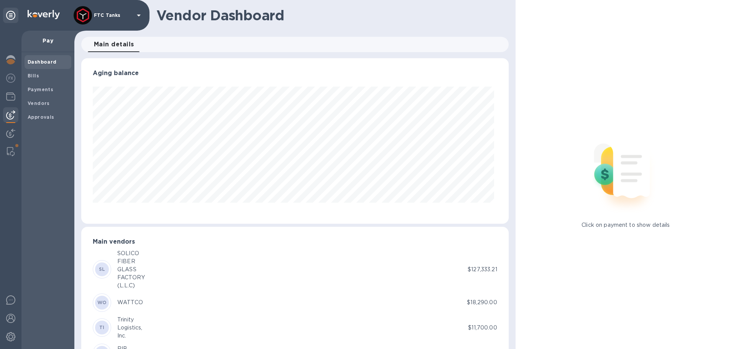
scroll to position [166, 424]
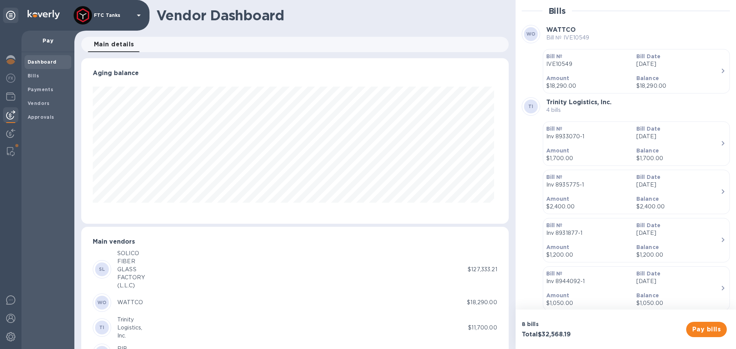
click at [46, 15] on img at bounding box center [44, 14] width 32 height 9
click at [12, 59] on img at bounding box center [10, 59] width 9 height 9
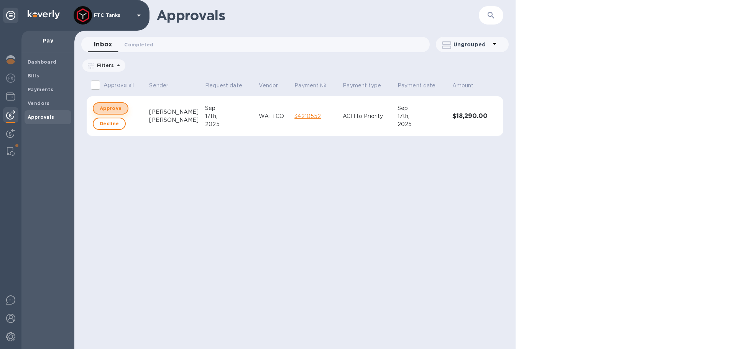
click at [113, 109] on span "Approve" at bounding box center [111, 108] width 22 height 9
checkbox input "true"
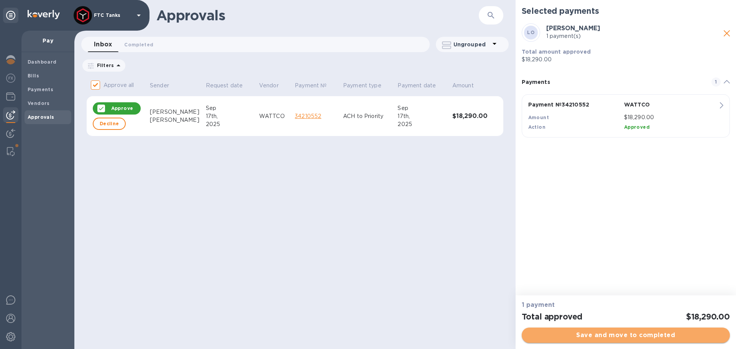
click at [625, 335] on span "Save and move to completed" at bounding box center [626, 335] width 196 height 9
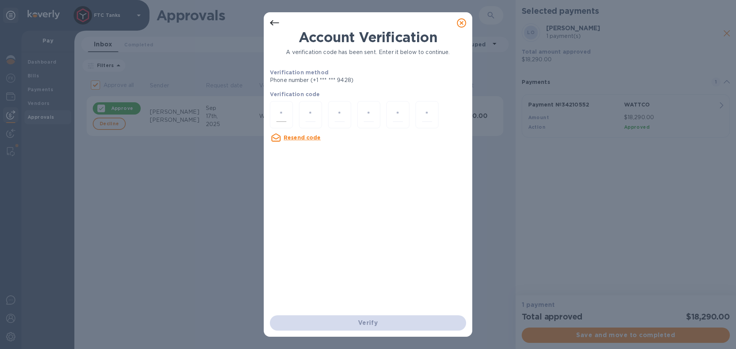
click at [284, 114] on input "number" at bounding box center [281, 115] width 10 height 14
type input "9"
type input "5"
type input "1"
type input "9"
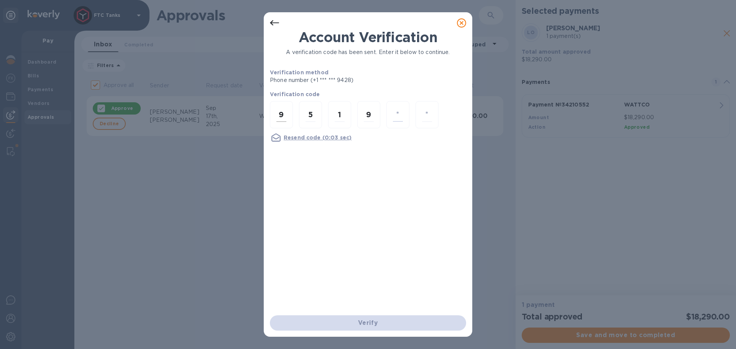
type input "7"
type input "2"
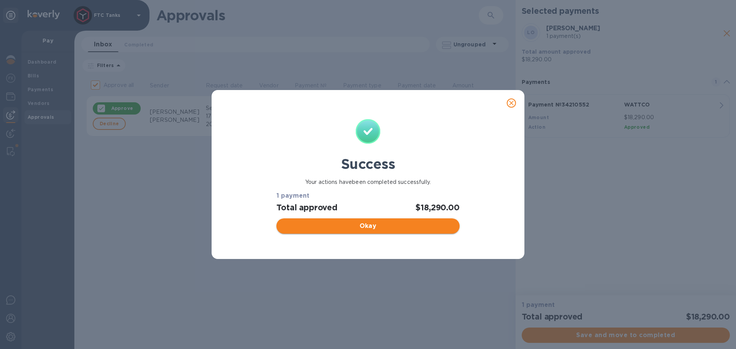
click at [381, 230] on span "Okay" at bounding box center [368, 226] width 171 height 9
checkbox input "false"
